Goal: Navigation & Orientation: Find specific page/section

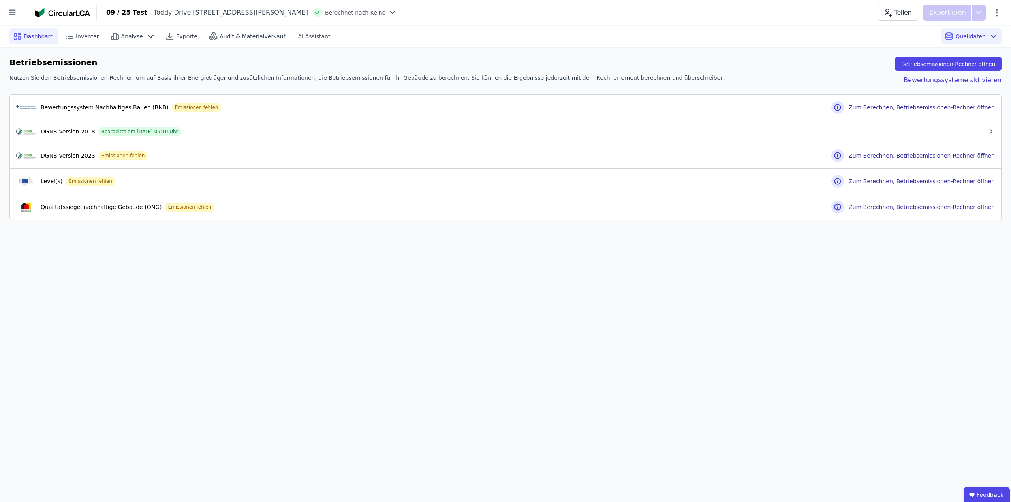
click at [34, 41] on div "Dashboard" at bounding box center [33, 36] width 49 height 16
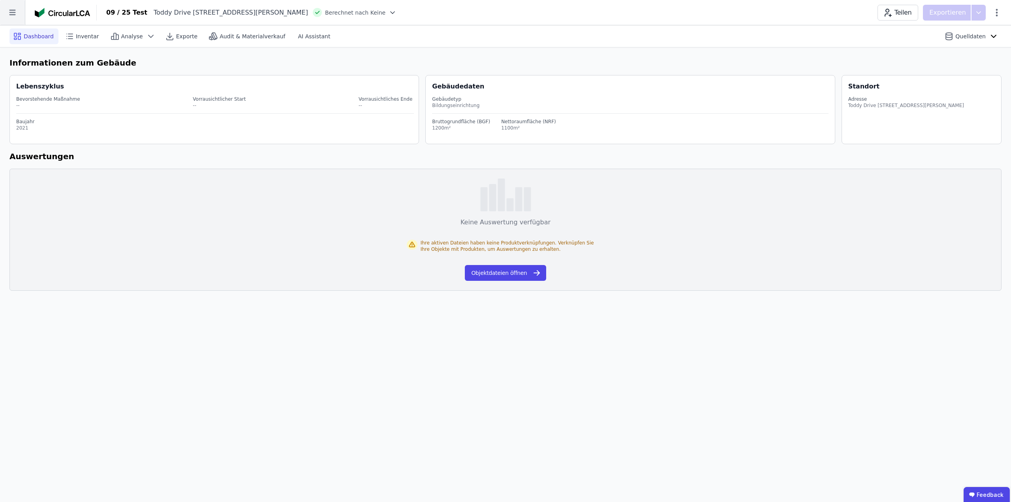
click at [11, 13] on icon at bounding box center [12, 12] width 25 height 25
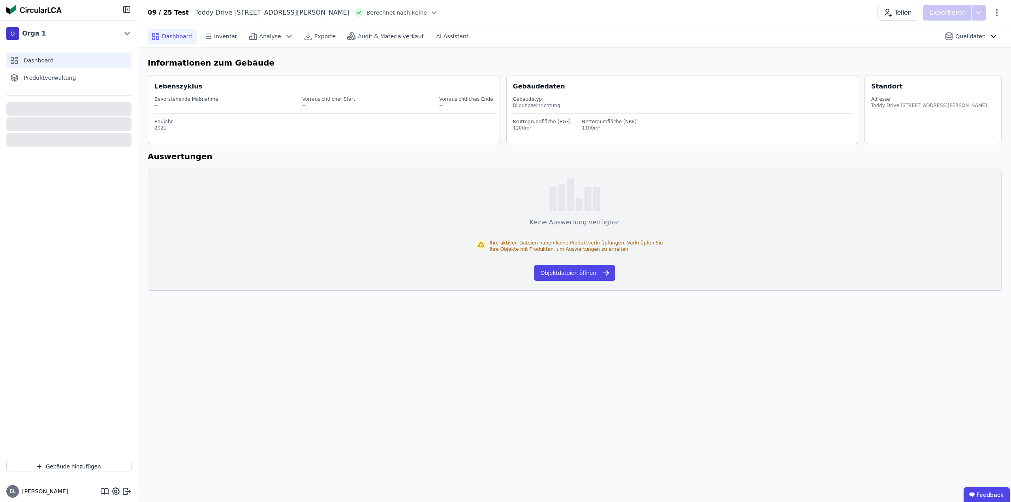
click at [48, 62] on span "Dashboard" at bounding box center [39, 60] width 30 height 8
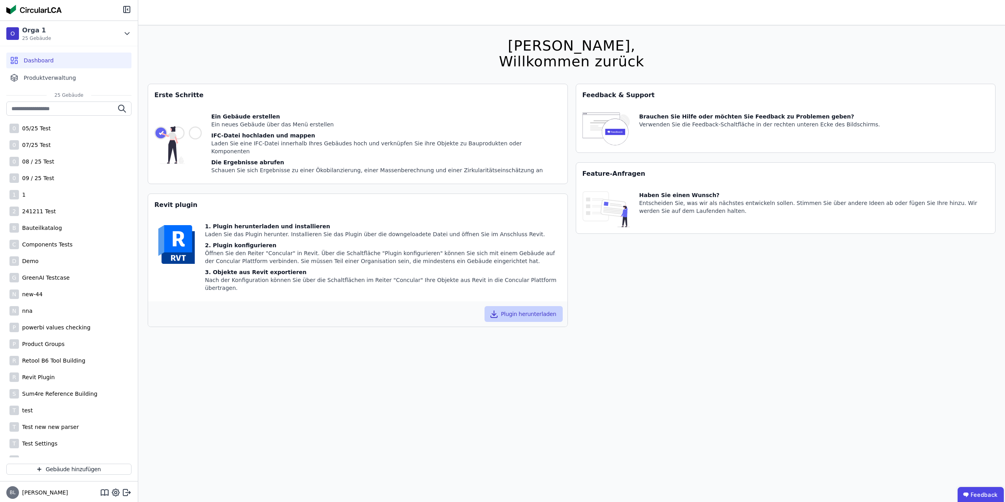
click at [533, 306] on button "Plugin herunterladen" at bounding box center [524, 314] width 78 height 16
click at [399, 15] on header at bounding box center [571, 12] width 867 height 25
